Goal: Information Seeking & Learning: Find specific page/section

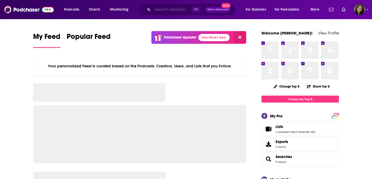
click at [191, 10] on input "Search podcasts, credits, & more..." at bounding box center [172, 9] width 39 height 8
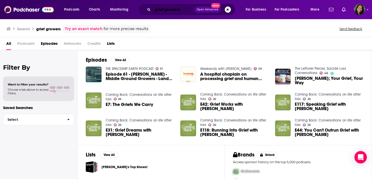
click at [183, 11] on input "grief growers" at bounding box center [174, 9] width 42 height 8
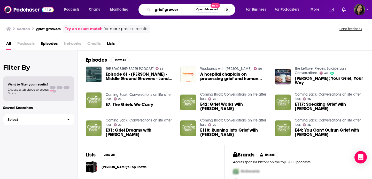
type input "grief grower"
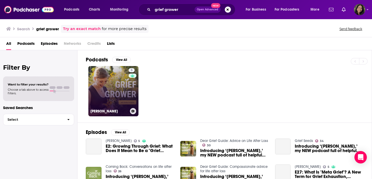
click at [109, 82] on link "5 Grief Grower" at bounding box center [113, 91] width 50 height 50
